Goal: Task Accomplishment & Management: Use online tool/utility

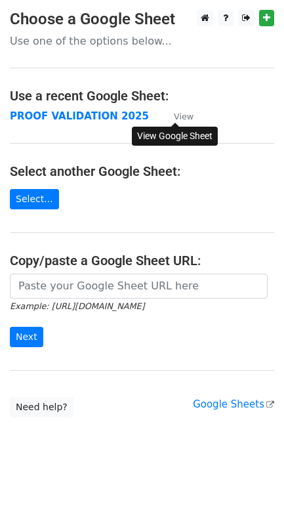
click at [181, 117] on small "View" at bounding box center [184, 117] width 20 height 10
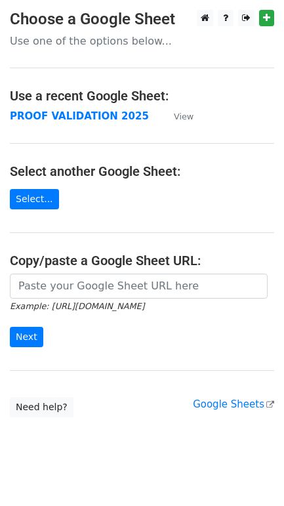
drag, startPoint x: 74, startPoint y: 121, endPoint x: 96, endPoint y: 123, distance: 21.7
click at [74, 121] on strong "PROOF VALIDATION 2025" at bounding box center [79, 116] width 139 height 12
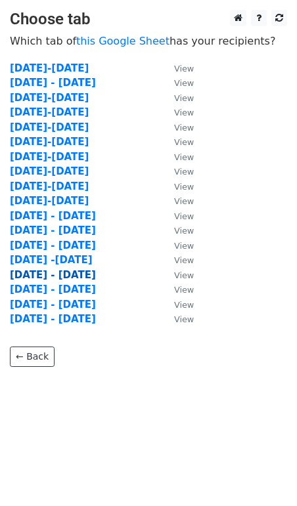
click at [56, 276] on strong "August 1 - 15" at bounding box center [53, 275] width 86 height 12
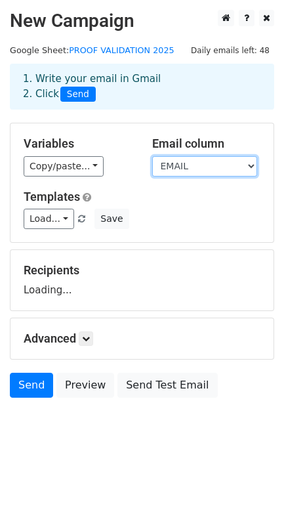
click at [177, 168] on select "DATES COVERED TEACHER'S NAME ID CENTER / DH REPORT DETAILS PROOFS INITIAL VALID…" at bounding box center [204, 166] width 105 height 20
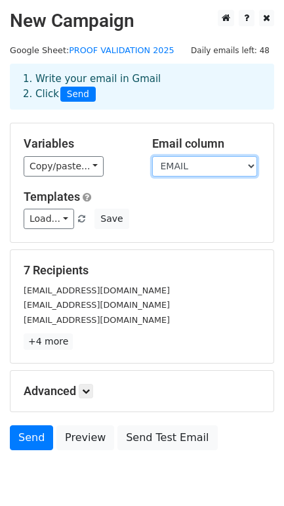
click at [180, 167] on select "DATES COVERED TEACHER'S NAME ID CENTER / DH REPORT DETAILS PROOFS INITIAL VALID…" at bounding box center [204, 166] width 105 height 20
click at [187, 169] on select "DATES COVERED TEACHER'S NAME ID CENTER / DH REPORT DETAILS PROOFS INITIAL VALID…" at bounding box center [204, 166] width 105 height 20
click at [152, 157] on select "DATES COVERED TEACHER'S NAME ID CENTER / DH REPORT DETAILS PROOFS INITIAL VALID…" at bounding box center [204, 166] width 105 height 20
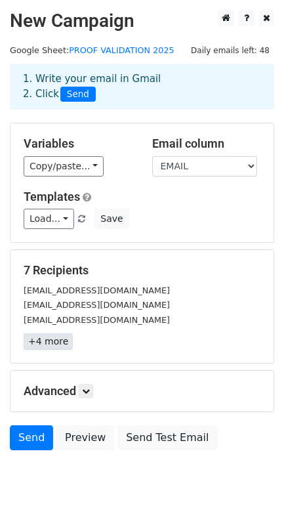
click at [52, 344] on link "+4 more" at bounding box center [48, 341] width 49 height 16
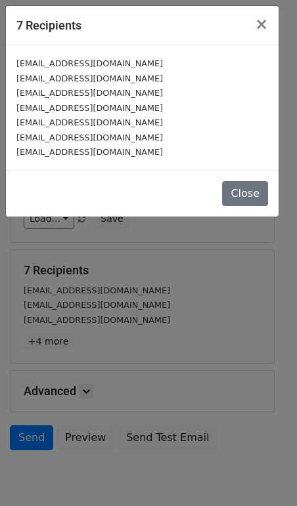
click at [110, 148] on small "[EMAIL_ADDRESS][DOMAIN_NAME]" at bounding box center [89, 152] width 146 height 10
click at [251, 190] on button "Close" at bounding box center [245, 193] width 46 height 25
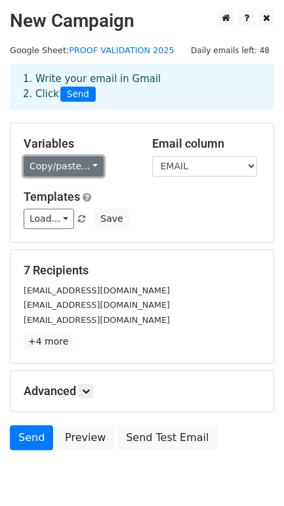
click at [49, 165] on link "Copy/paste..." at bounding box center [64, 166] width 80 height 20
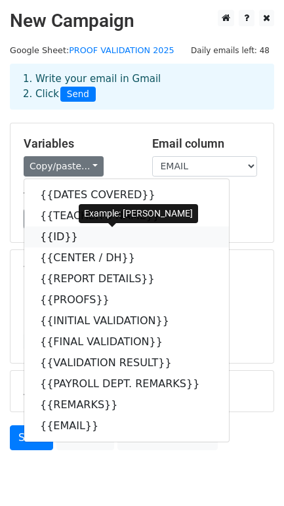
drag, startPoint x: 66, startPoint y: 232, endPoint x: 10, endPoint y: 230, distance: 55.1
click at [66, 232] on link "{{ID}}" at bounding box center [126, 236] width 205 height 21
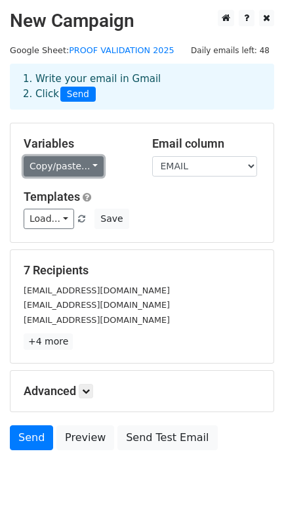
click at [56, 175] on link "Copy/paste..." at bounding box center [64, 166] width 80 height 20
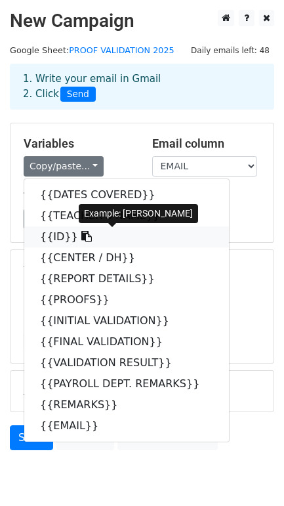
click at [81, 238] on icon at bounding box center [86, 236] width 10 height 10
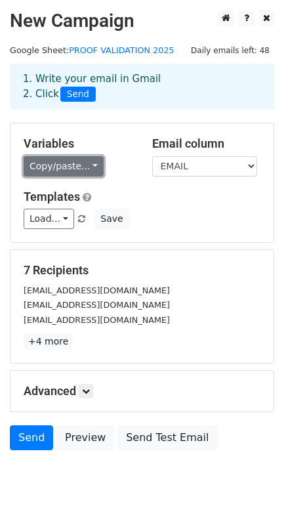
click at [70, 171] on link "Copy/paste..." at bounding box center [64, 166] width 80 height 20
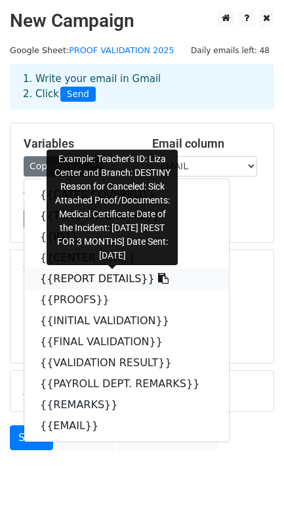
click at [87, 278] on link "{{REPORT DETAILS}}" at bounding box center [126, 278] width 205 height 21
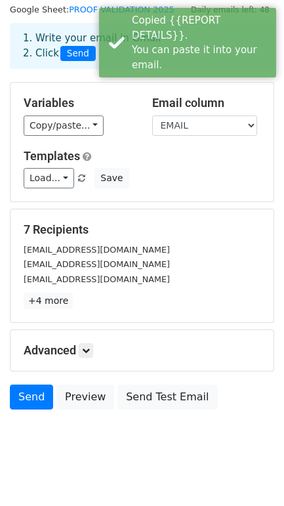
scroll to position [60, 0]
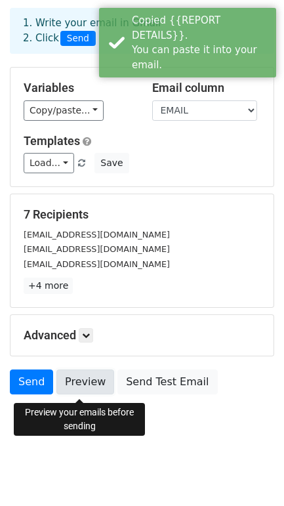
click at [87, 388] on link "Preview" at bounding box center [85, 381] width 58 height 25
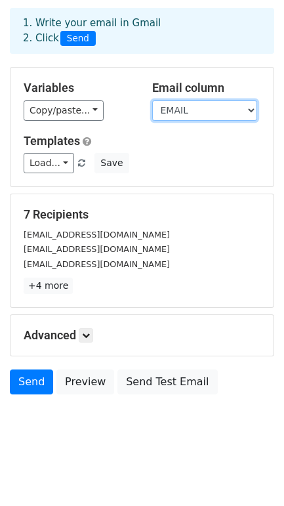
click at [185, 106] on select "DATES COVERED TEACHER'S NAME ID CENTER / DH REPORT DETAILS PROOFS INITIAL VALID…" at bounding box center [204, 110] width 105 height 20
click at [152, 100] on select "DATES COVERED TEACHER'S NAME ID CENTER / DH REPORT DETAILS PROOFS INITIAL VALID…" at bounding box center [204, 110] width 105 height 20
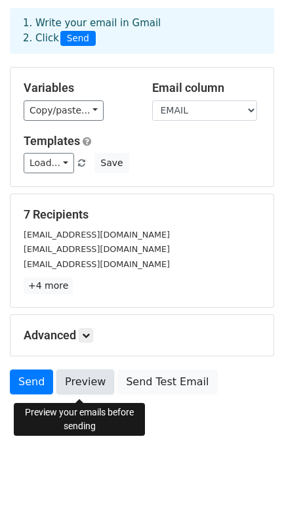
click at [81, 387] on link "Preview" at bounding box center [85, 381] width 58 height 25
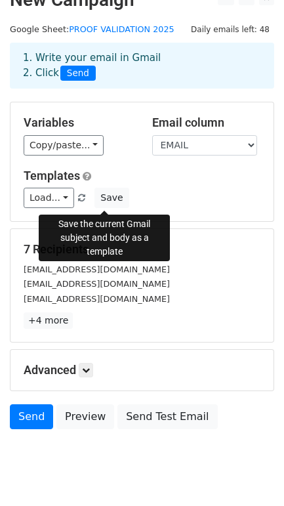
scroll to position [0, 0]
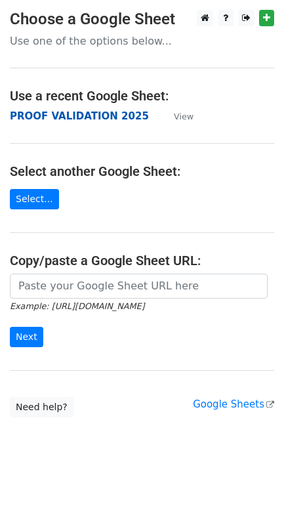
click at [84, 118] on strong "PROOF VALIDATION 2025" at bounding box center [79, 116] width 139 height 12
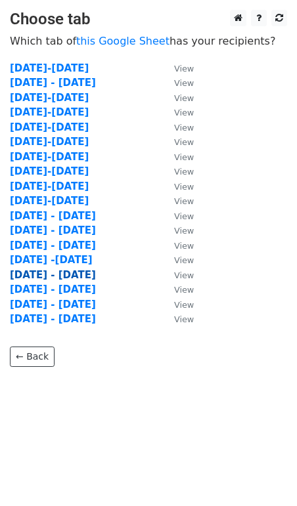
click at [53, 279] on strong "[DATE] - [DATE]" at bounding box center [53, 275] width 86 height 12
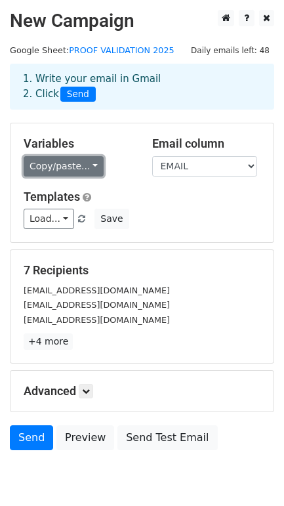
click at [72, 161] on link "Copy/paste..." at bounding box center [64, 166] width 80 height 20
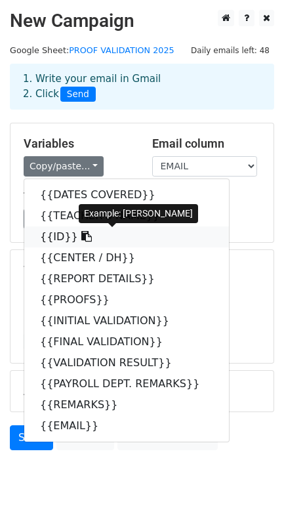
click at [81, 236] on icon at bounding box center [86, 236] width 10 height 10
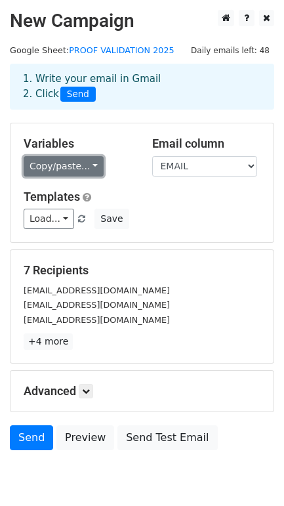
click at [76, 171] on link "Copy/paste..." at bounding box center [64, 166] width 80 height 20
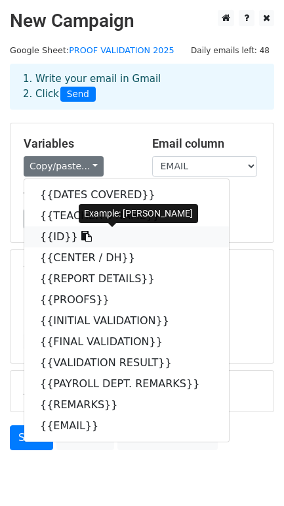
click at [81, 236] on icon at bounding box center [86, 236] width 10 height 10
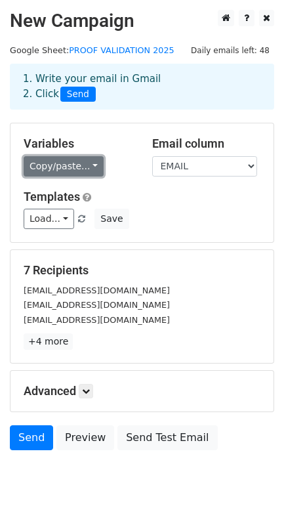
click at [70, 169] on link "Copy/paste..." at bounding box center [64, 166] width 80 height 20
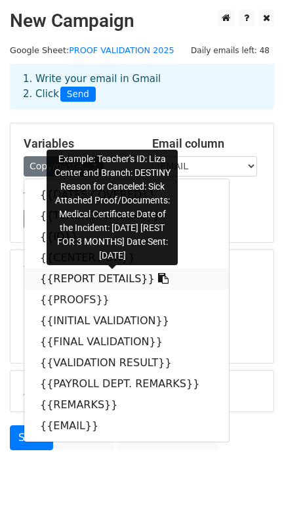
click at [75, 283] on link "{{REPORT DETAILS}}" at bounding box center [126, 278] width 205 height 21
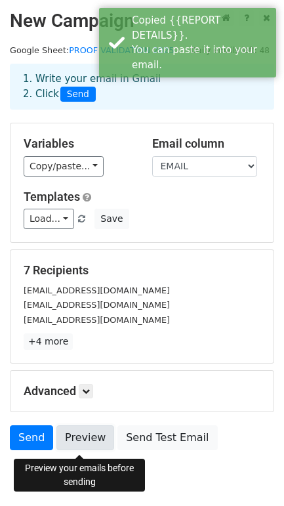
click at [92, 447] on link "Preview" at bounding box center [85, 437] width 58 height 25
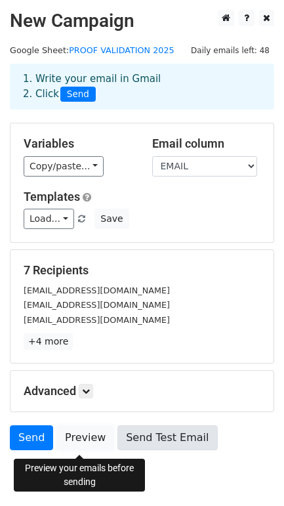
drag, startPoint x: 94, startPoint y: 440, endPoint x: 119, endPoint y: 443, distance: 25.2
click at [94, 440] on link "Preview" at bounding box center [85, 437] width 58 height 25
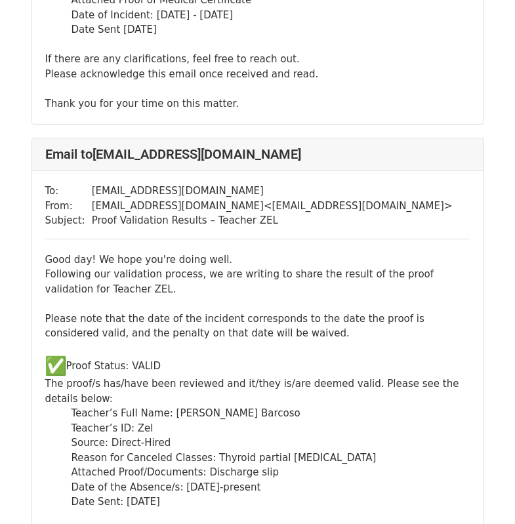
scroll to position [3026, 0]
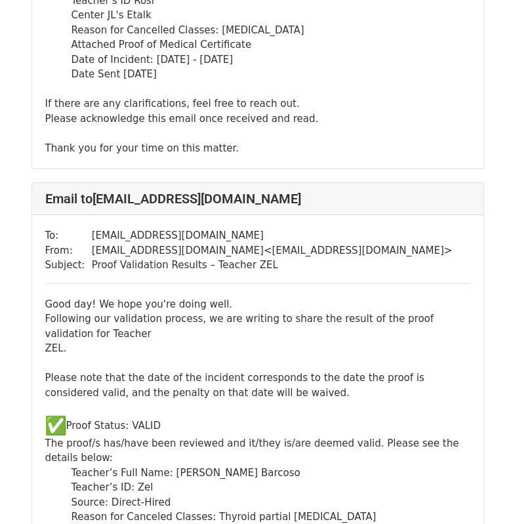
scroll to position [3130, 0]
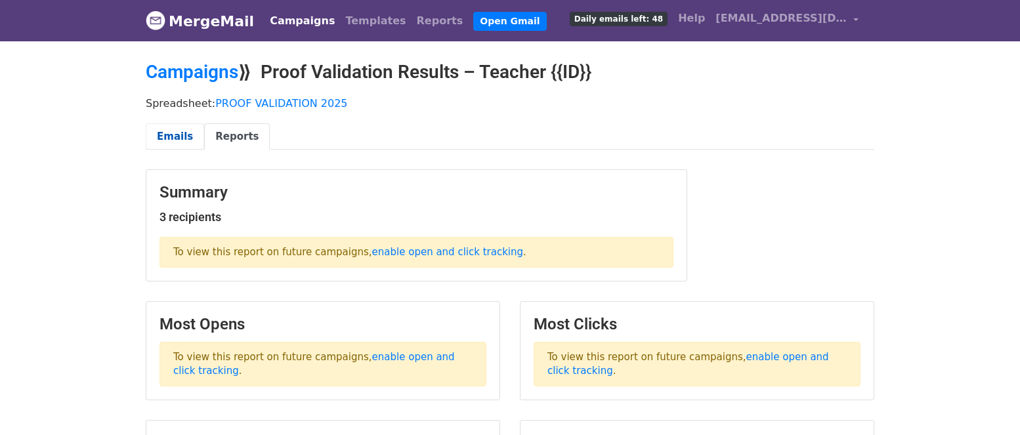
click at [165, 133] on link "Emails" at bounding box center [175, 136] width 58 height 27
